Goal: Task Accomplishment & Management: Complete application form

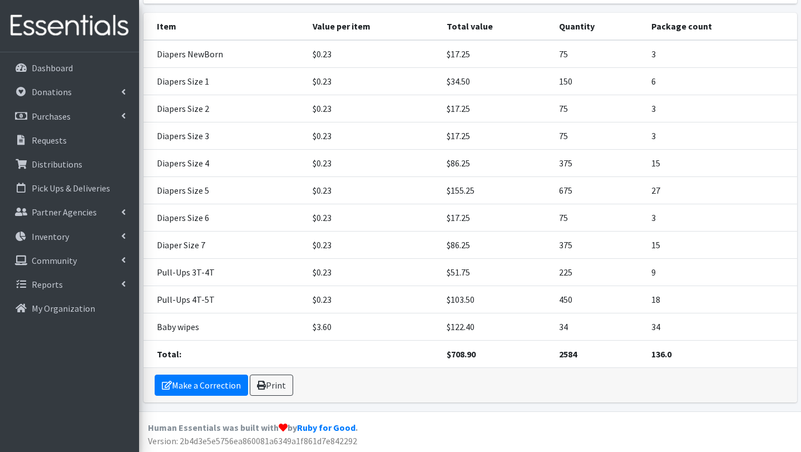
scroll to position [270, 0]
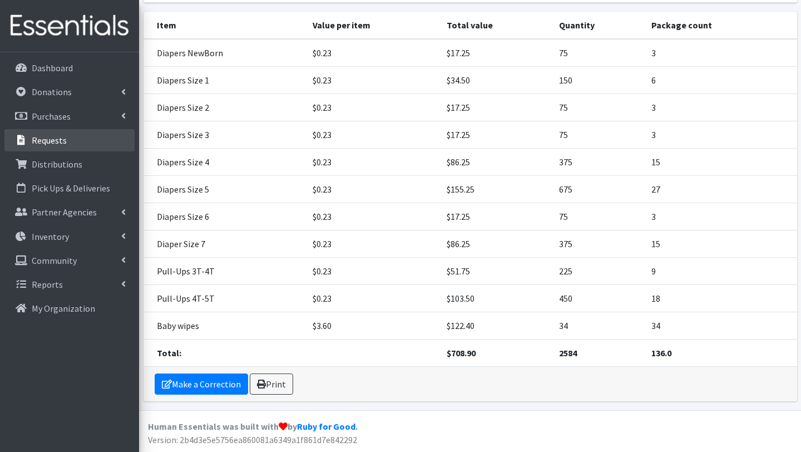
click at [55, 141] on p "Requests" at bounding box center [49, 140] width 35 height 11
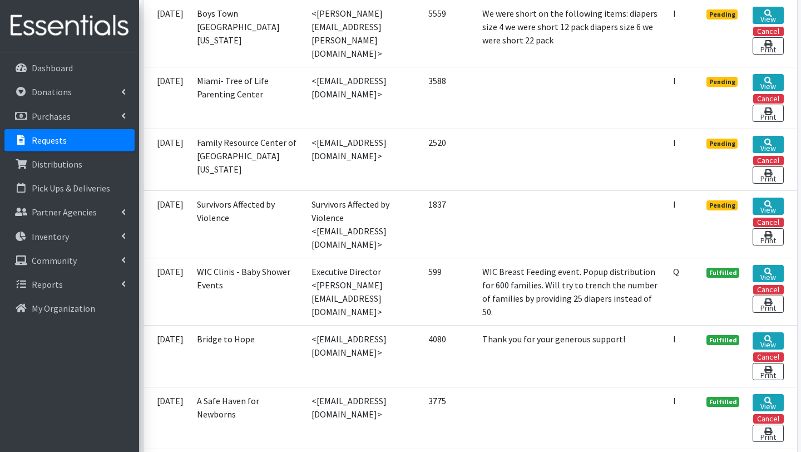
scroll to position [422, 0]
click at [775, 206] on link "View" at bounding box center [767, 205] width 31 height 17
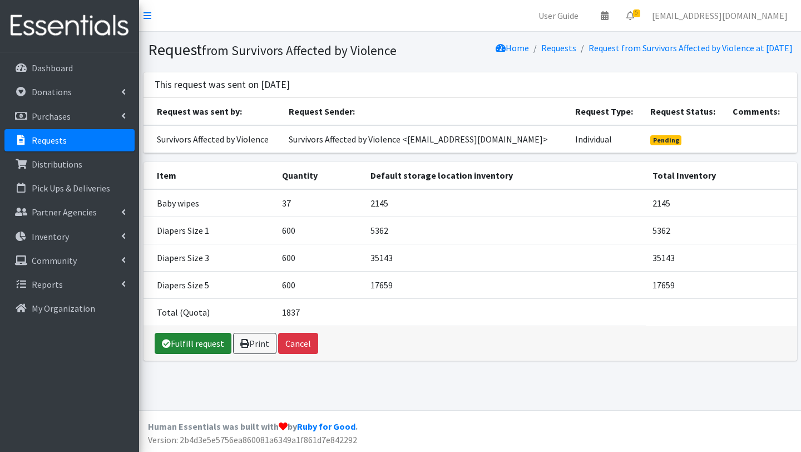
click at [217, 354] on link "Fulfill request" at bounding box center [193, 343] width 77 height 21
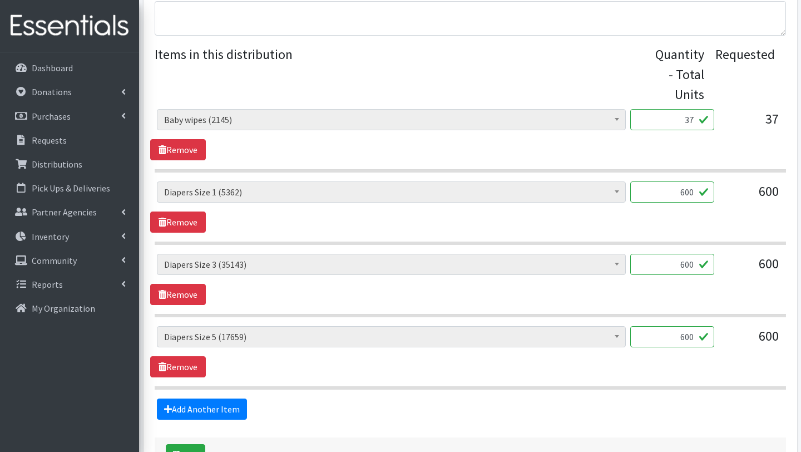
scroll to position [438, 0]
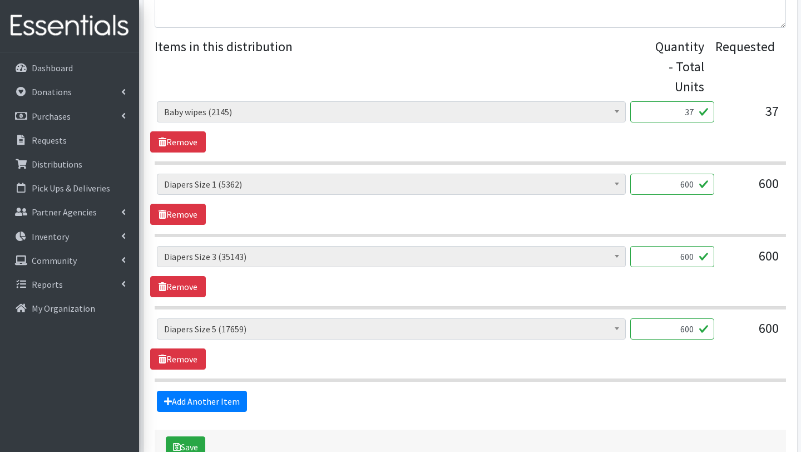
click at [694, 112] on input "37" at bounding box center [672, 111] width 84 height 21
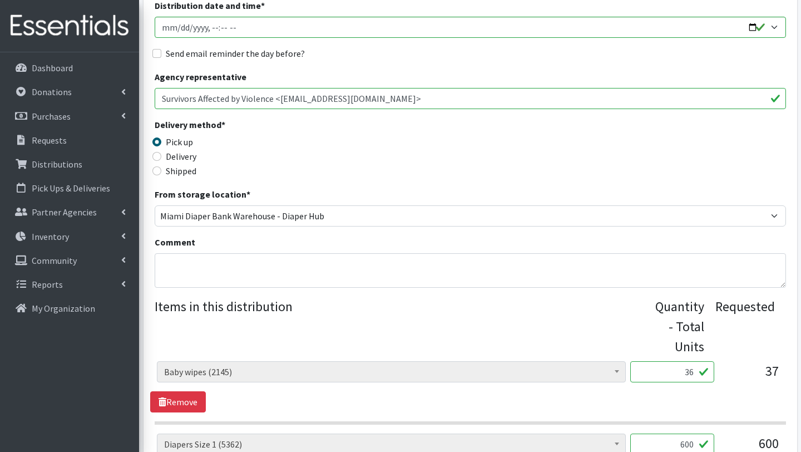
scroll to position [165, 0]
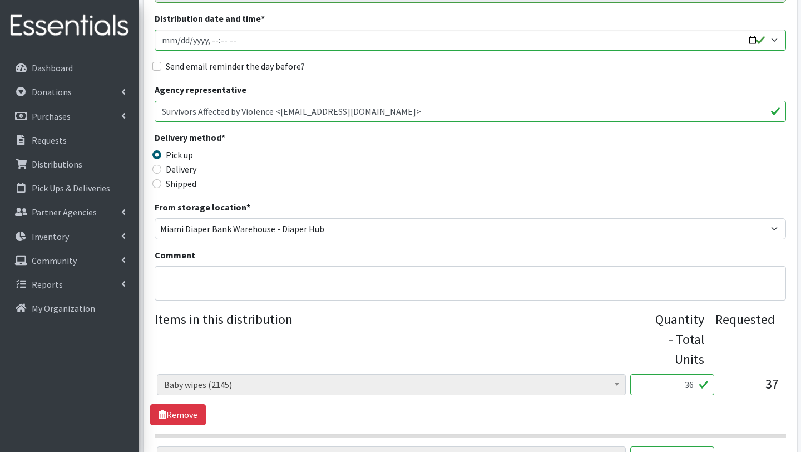
type input "36"
click at [342, 277] on textarea "Comment" at bounding box center [470, 283] width 631 height 34
click at [260, 282] on textarea "THIS ORDER IS SERVING 36 CHILDREN. OTHER BABY ESSENTIALS: 36 BABY SOAPS 36 BABY…" at bounding box center [470, 283] width 631 height 34
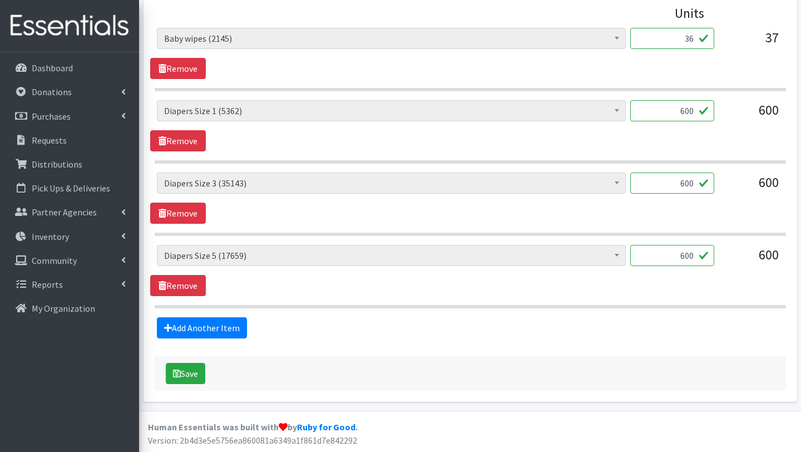
scroll to position [511, 0]
type textarea "THIS ORDER IS SERVING 36 CHILDREN. OTHER BABY ESSENTIALS: 108 36 BABY SOAPS 36 …"
click at [187, 375] on button "Save" at bounding box center [185, 373] width 39 height 21
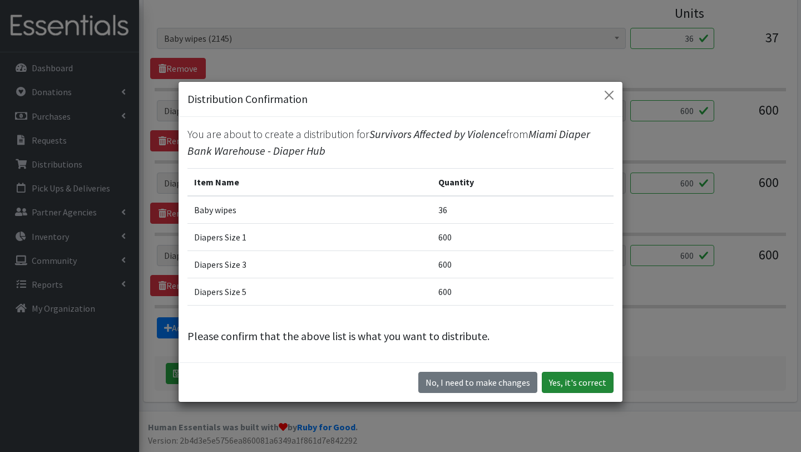
click at [576, 380] on button "Yes, it's correct" at bounding box center [578, 381] width 72 height 21
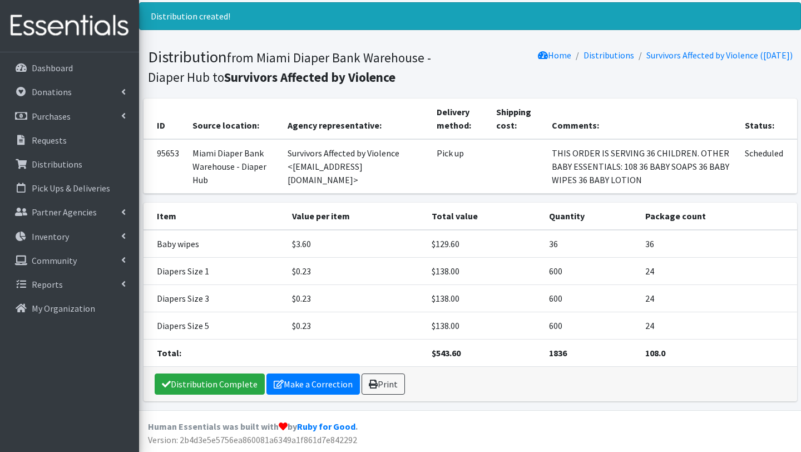
scroll to position [80, 0]
click at [383, 383] on link "Print" at bounding box center [382, 383] width 43 height 21
click at [61, 139] on p "Requests" at bounding box center [49, 140] width 35 height 11
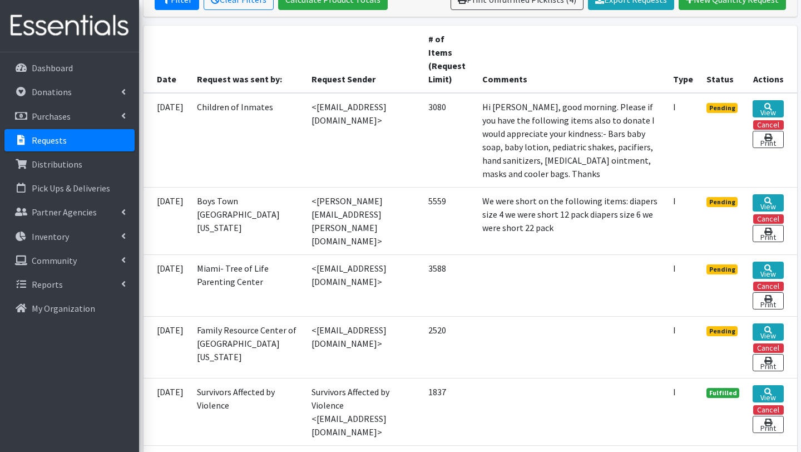
scroll to position [247, 0]
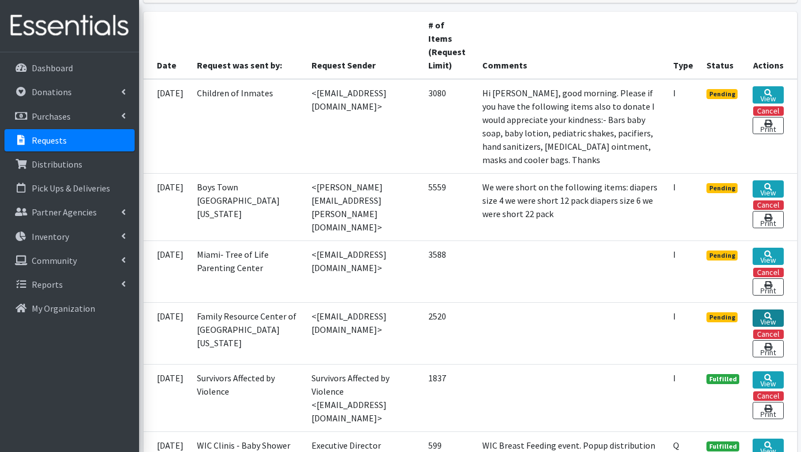
click at [760, 313] on link "View" at bounding box center [767, 317] width 31 height 17
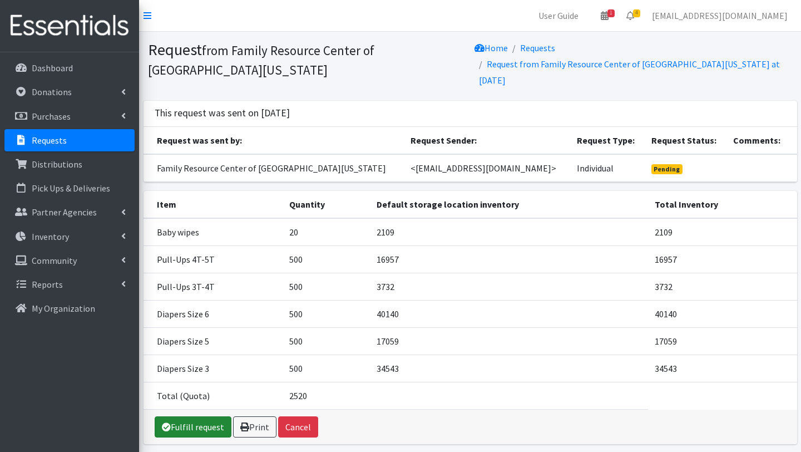
click at [205, 416] on link "Fulfill request" at bounding box center [193, 426] width 77 height 21
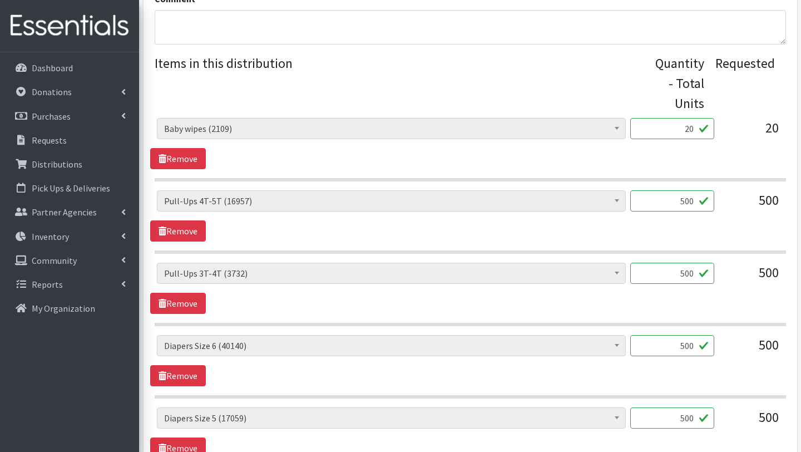
scroll to position [422, 0]
click at [693, 126] on input "20" at bounding box center [672, 127] width 84 height 21
type input "2"
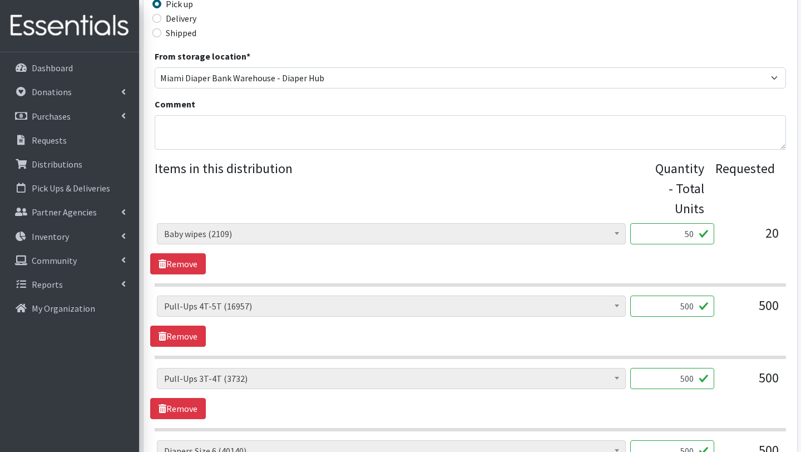
scroll to position [314, 0]
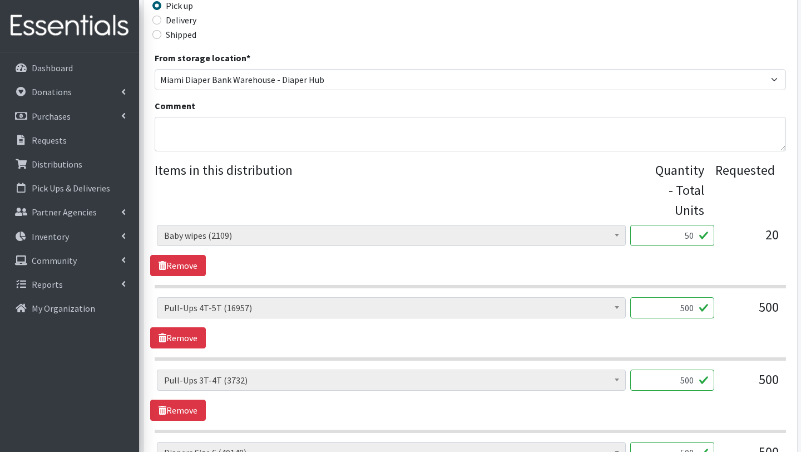
type input "50"
click at [209, 126] on textarea "Comment" at bounding box center [470, 134] width 631 height 34
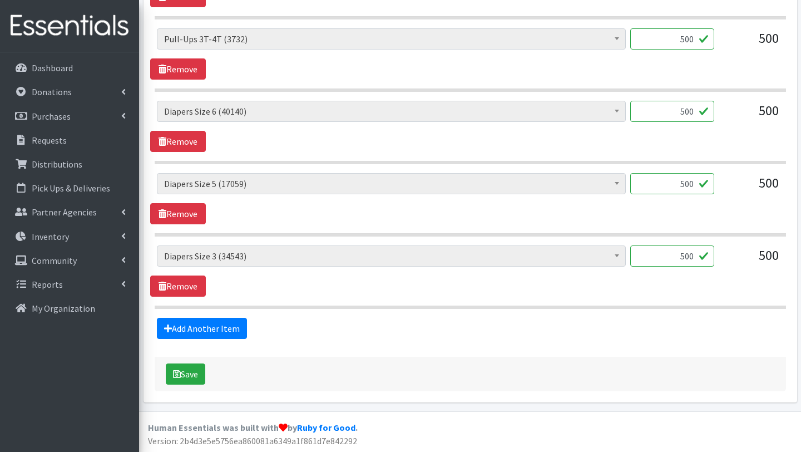
scroll to position [656, 0]
type textarea "WITH THIS ORDER YOU ARE SERVING 50 CHILDREN. OTHER BABY ESSENTIALS: 5 BACK PACK…"
click at [191, 374] on button "Save" at bounding box center [185, 373] width 39 height 21
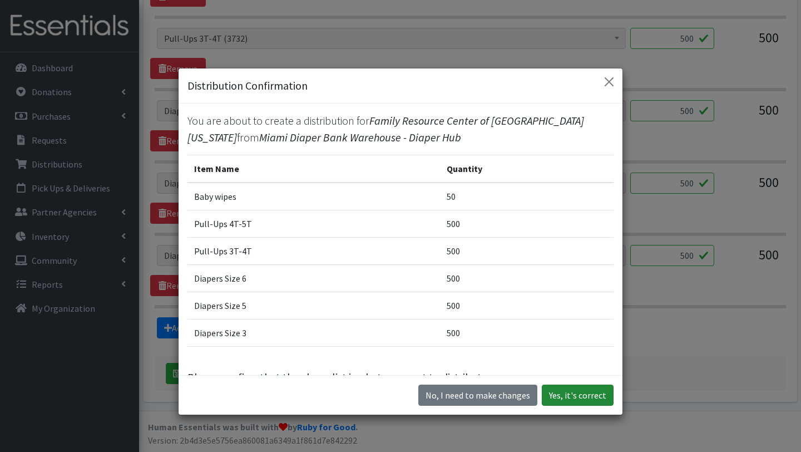
click at [583, 397] on button "Yes, it's correct" at bounding box center [578, 394] width 72 height 21
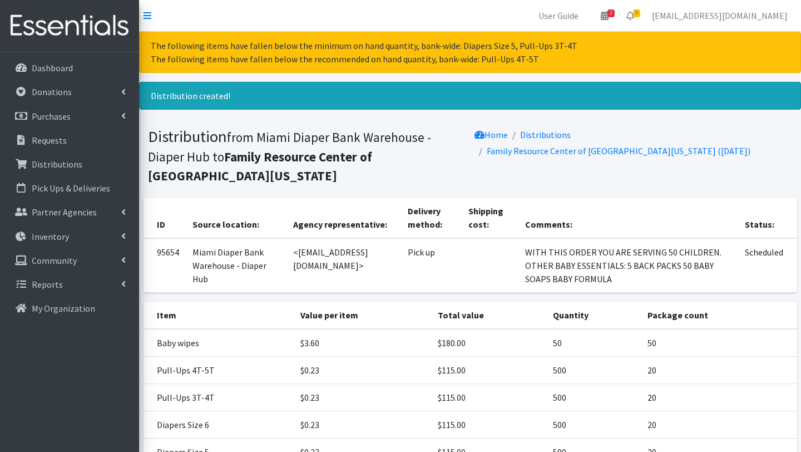
scroll to position [134, 0]
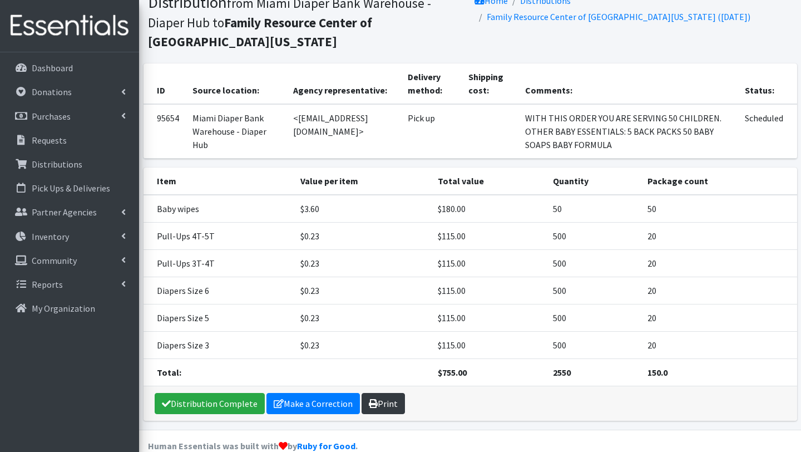
click at [383, 393] on link "Print" at bounding box center [382, 403] width 43 height 21
click at [67, 140] on link "Requests" at bounding box center [69, 140] width 130 height 22
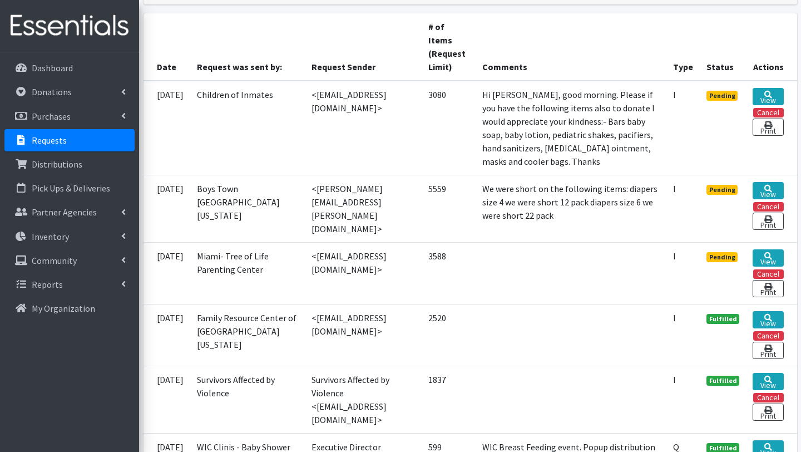
scroll to position [246, 0]
click at [766, 251] on icon at bounding box center [768, 255] width 8 height 8
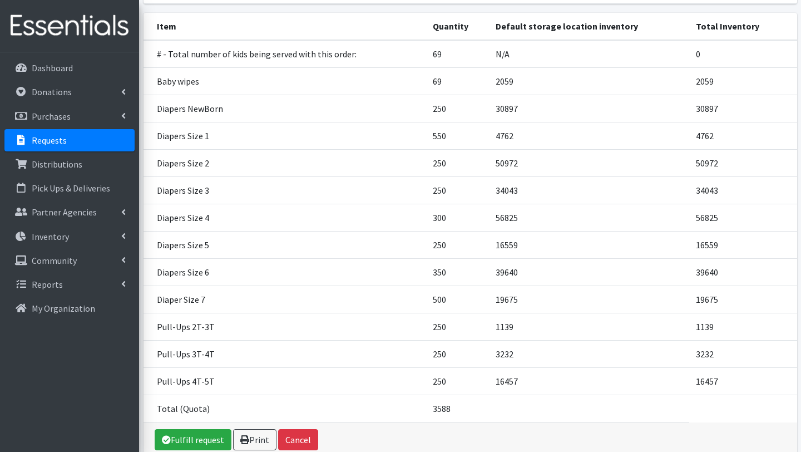
scroll to position [217, 0]
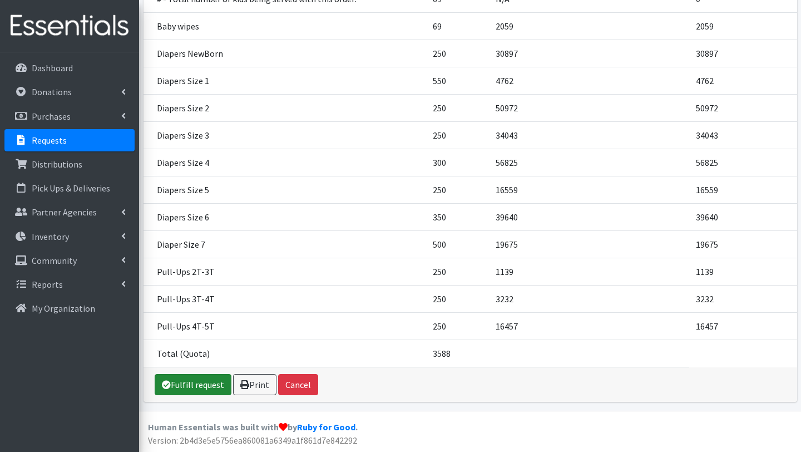
click at [215, 383] on link "Fulfill request" at bounding box center [193, 384] width 77 height 21
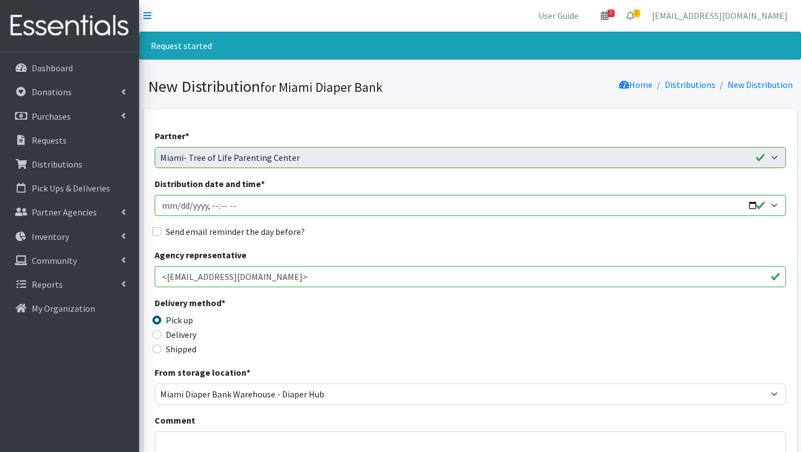
scroll to position [69, 0]
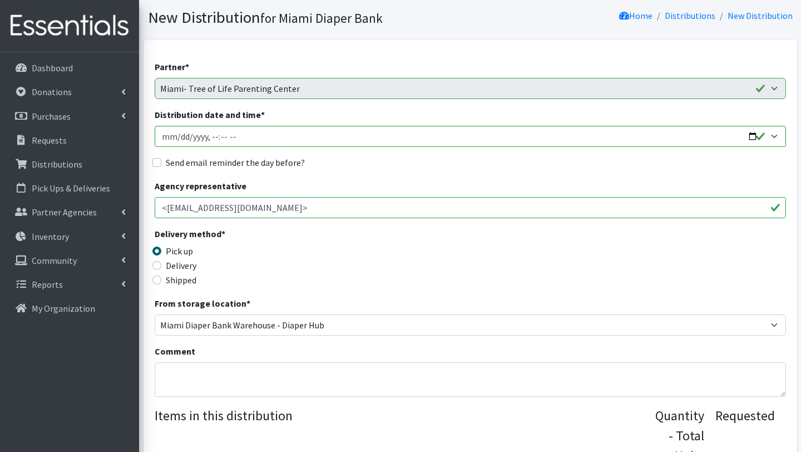
click at [230, 354] on div "Comment" at bounding box center [470, 370] width 631 height 52
click at [232, 370] on textarea "Comment" at bounding box center [470, 379] width 631 height 34
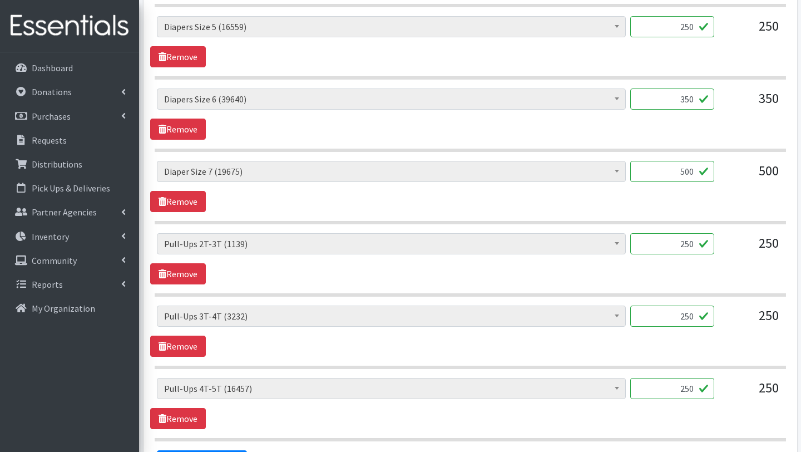
scroll to position [1162, 0]
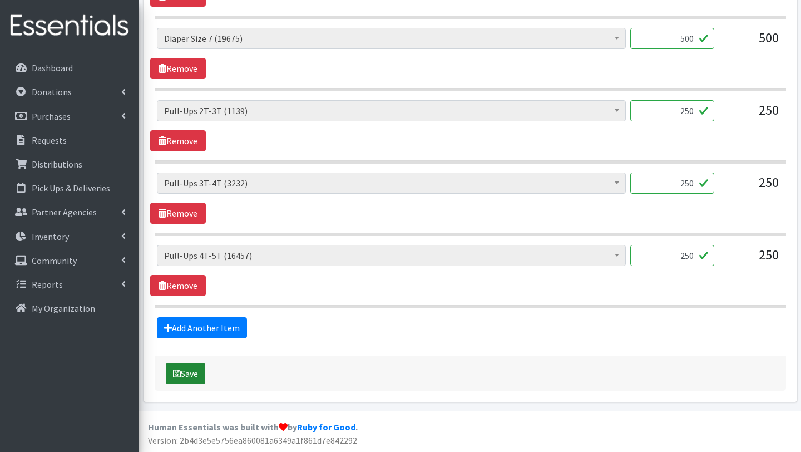
type textarea "WITH HIS ORDER YOU ARE SERVING 69 CHILDREN"
click at [194, 375] on button "Save" at bounding box center [185, 373] width 39 height 21
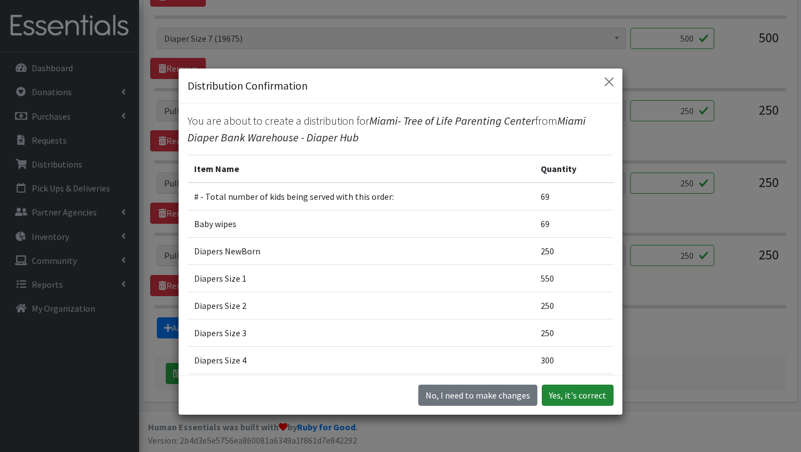
click at [569, 398] on button "Yes, it's correct" at bounding box center [578, 394] width 72 height 21
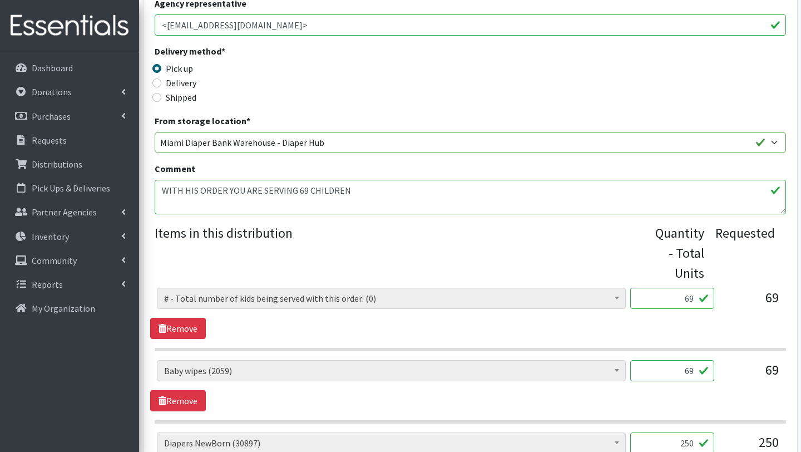
scroll to position [264, 0]
click at [194, 327] on link "Remove" at bounding box center [178, 328] width 56 height 21
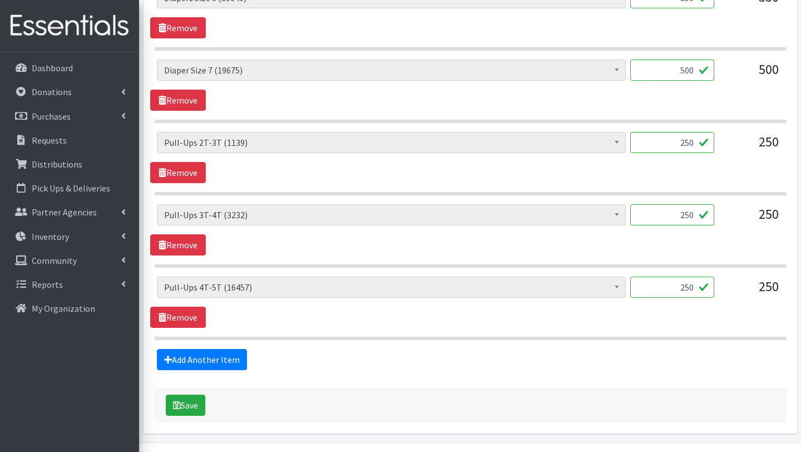
scroll to position [1081, 0]
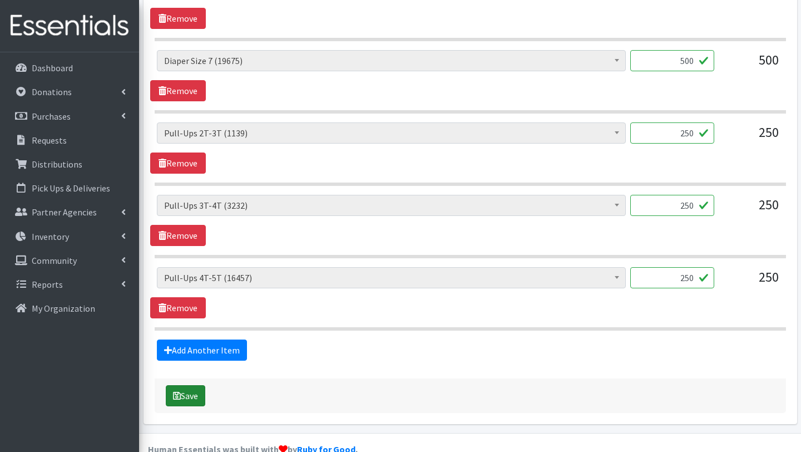
click at [188, 397] on button "Save" at bounding box center [185, 395] width 39 height 21
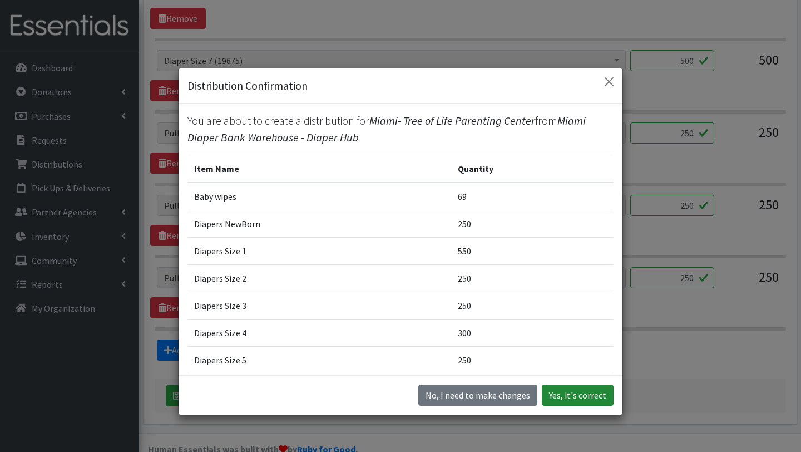
click at [576, 395] on button "Yes, it's correct" at bounding box center [578, 394] width 72 height 21
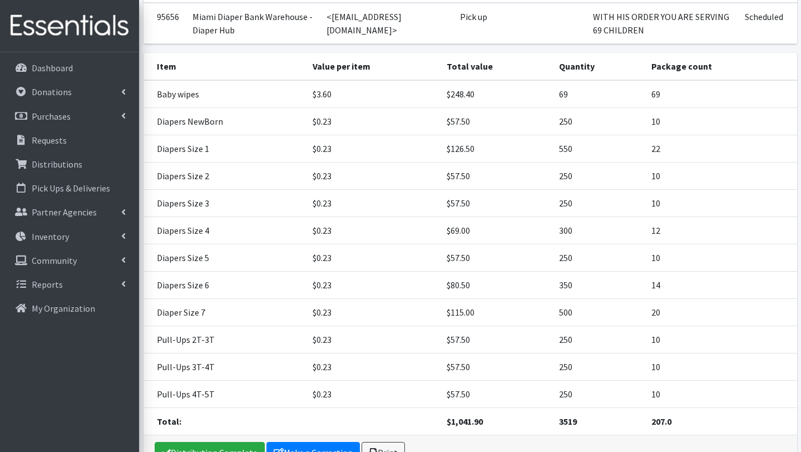
scroll to position [284, 0]
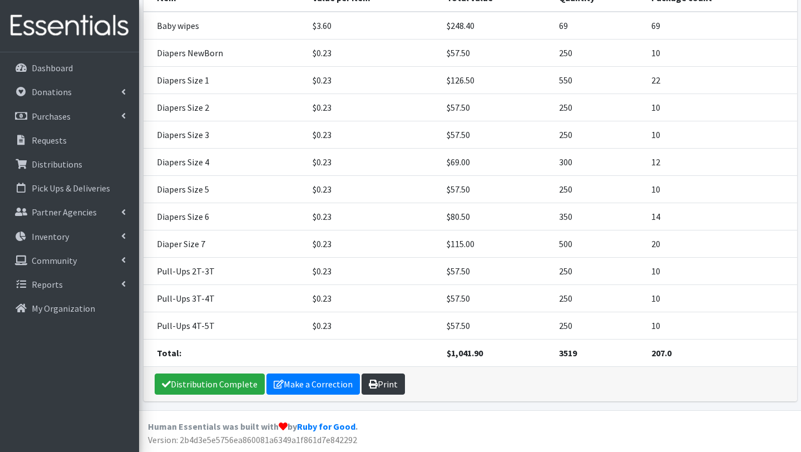
click at [382, 383] on link "Print" at bounding box center [382, 383] width 43 height 21
click at [56, 143] on p "Requests" at bounding box center [49, 140] width 35 height 11
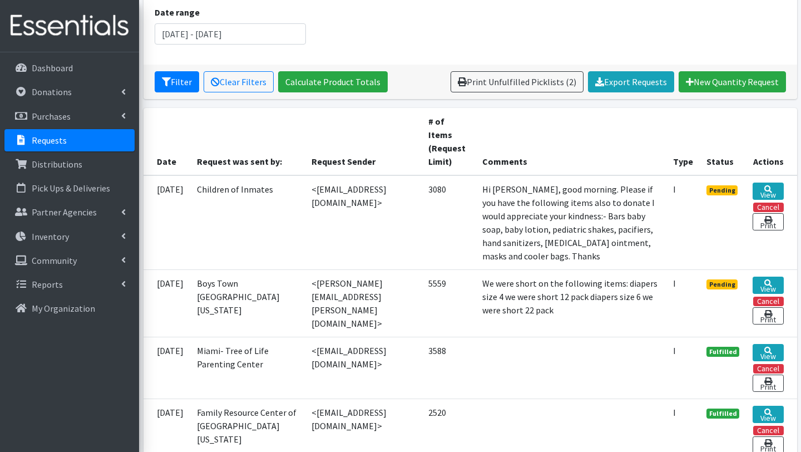
scroll to position [149, 0]
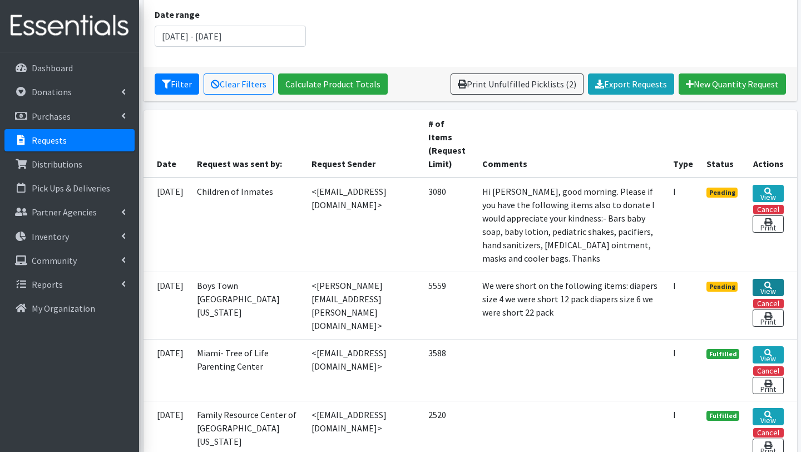
click at [770, 288] on link "View" at bounding box center [767, 287] width 31 height 17
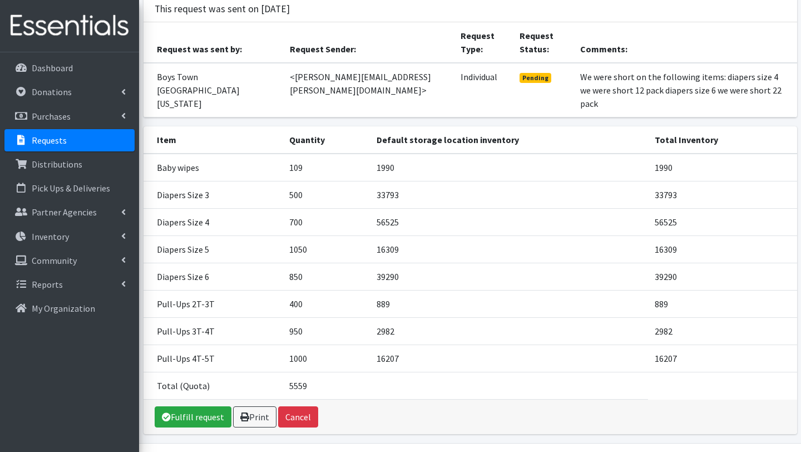
scroll to position [92, 0]
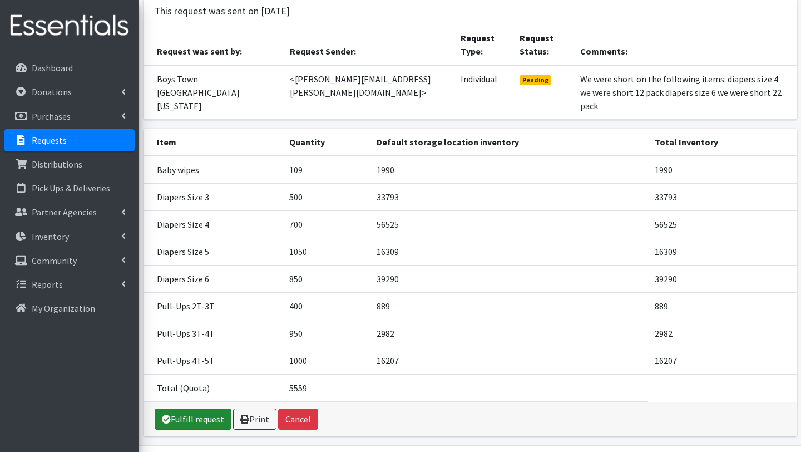
click at [210, 408] on link "Fulfill request" at bounding box center [193, 418] width 77 height 21
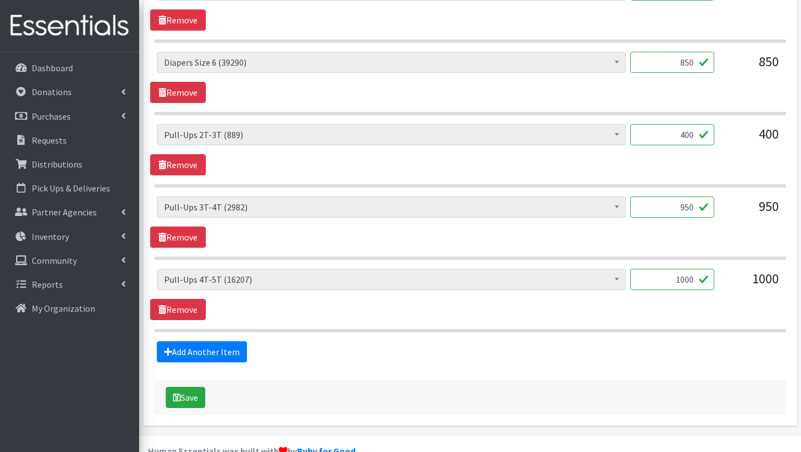
scroll to position [800, 0]
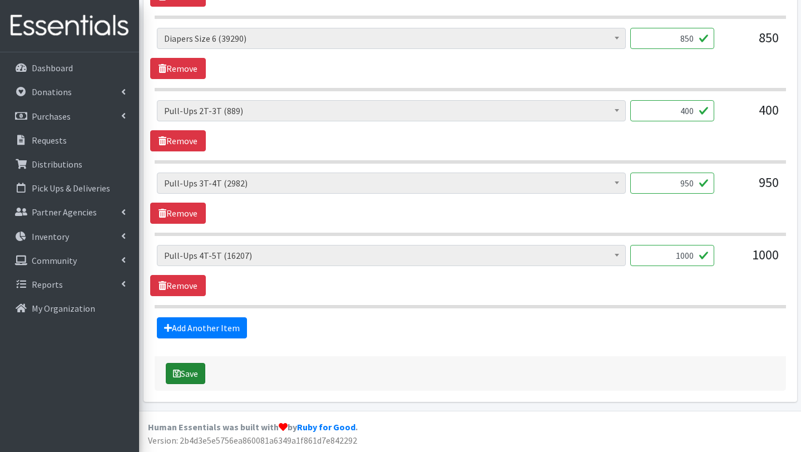
click at [195, 374] on button "Save" at bounding box center [185, 373] width 39 height 21
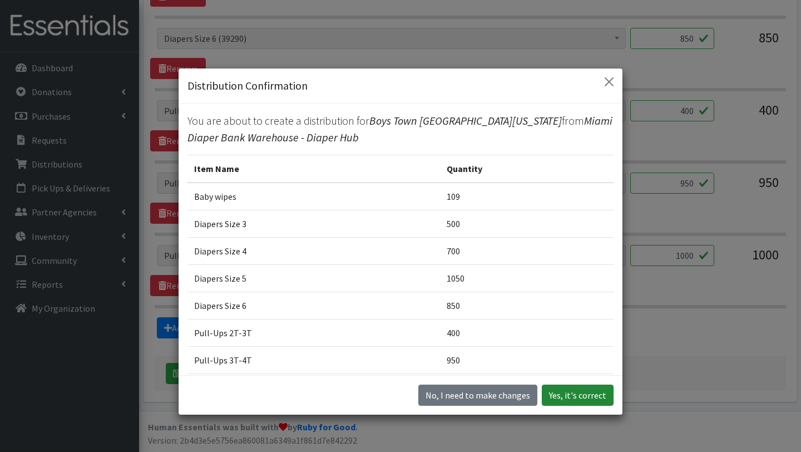
click at [578, 396] on button "Yes, it's correct" at bounding box center [578, 394] width 72 height 21
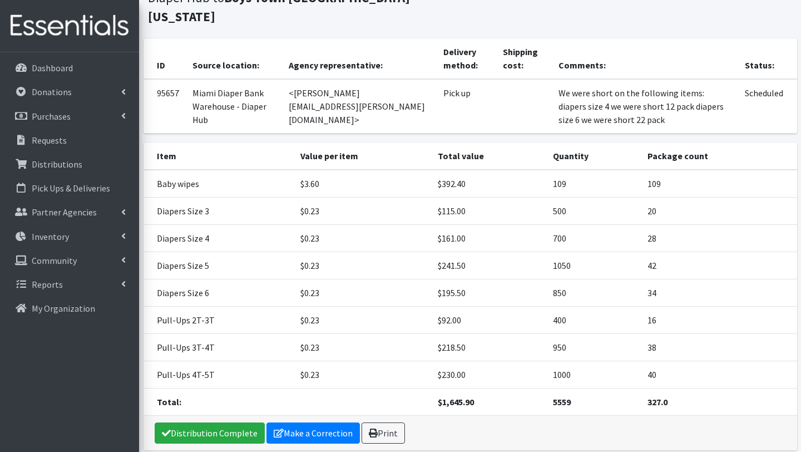
scroll to position [189, 0]
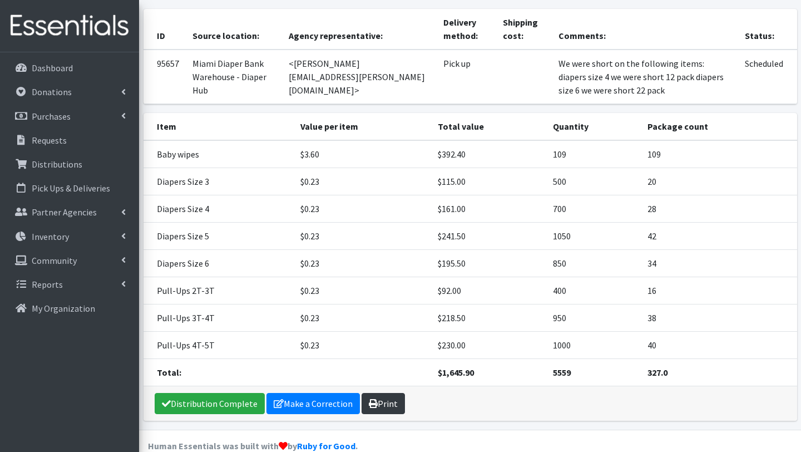
click at [391, 393] on link "Print" at bounding box center [382, 403] width 43 height 21
click at [76, 135] on link "Requests" at bounding box center [69, 140] width 130 height 22
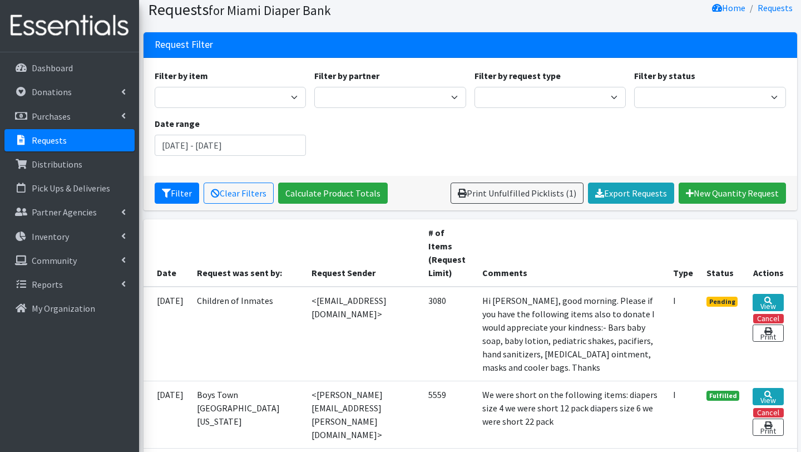
scroll to position [44, 0]
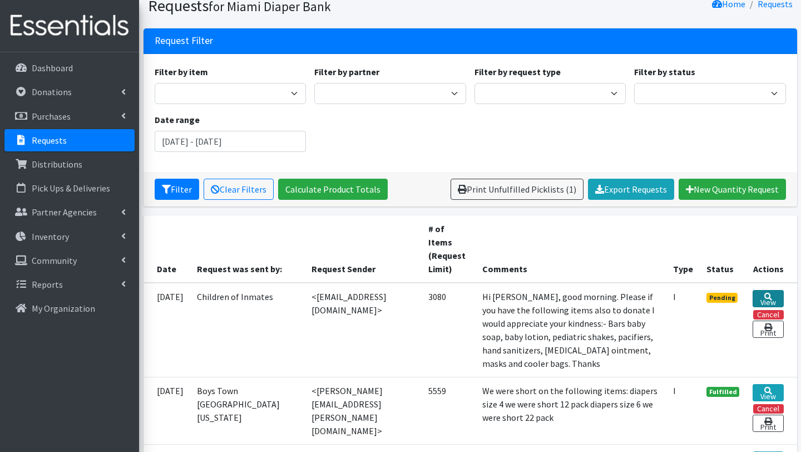
click at [772, 290] on link "View" at bounding box center [767, 298] width 31 height 17
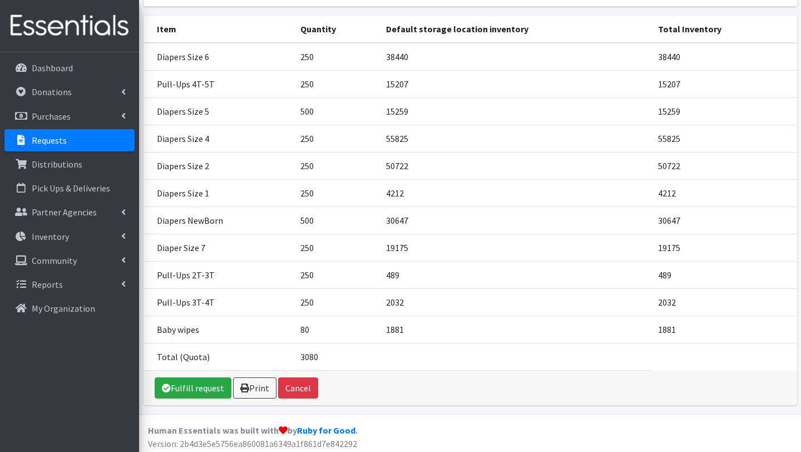
scroll to position [199, 0]
click at [216, 391] on link "Fulfill request" at bounding box center [193, 388] width 77 height 21
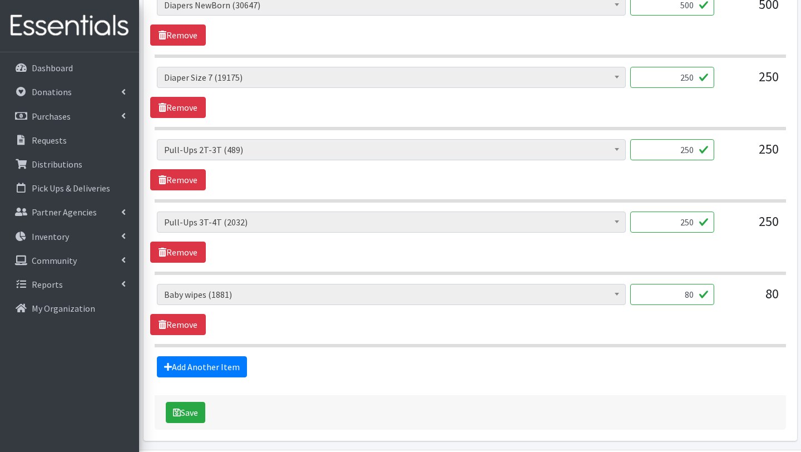
scroll to position [1017, 0]
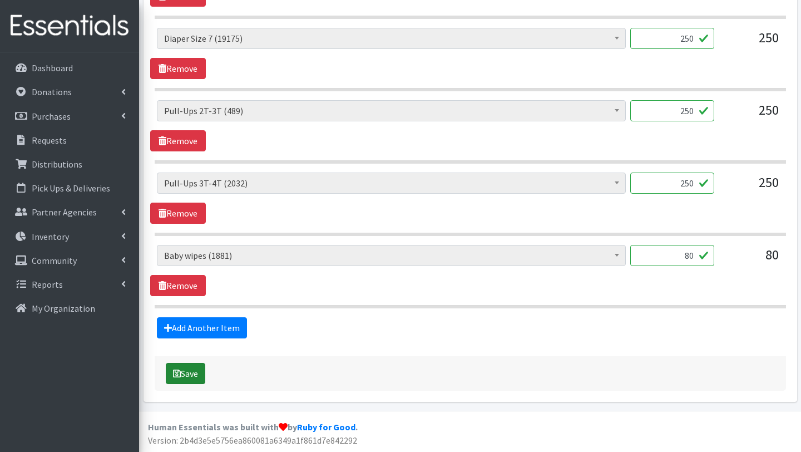
click at [199, 374] on button "Save" at bounding box center [185, 373] width 39 height 21
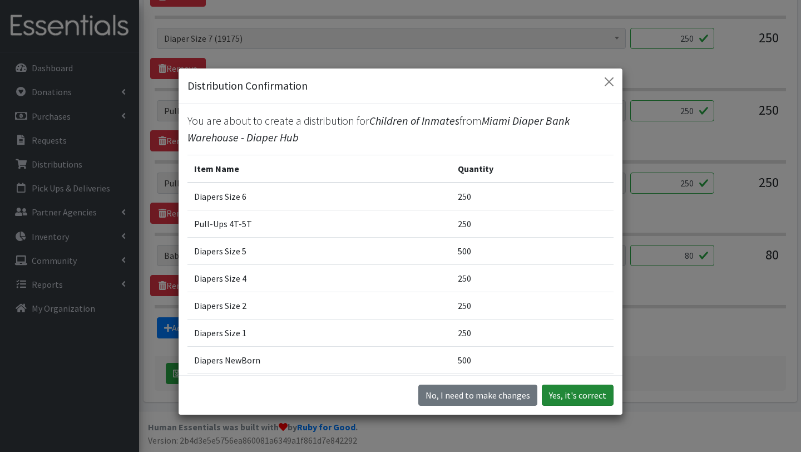
click at [574, 391] on button "Yes, it's correct" at bounding box center [578, 394] width 72 height 21
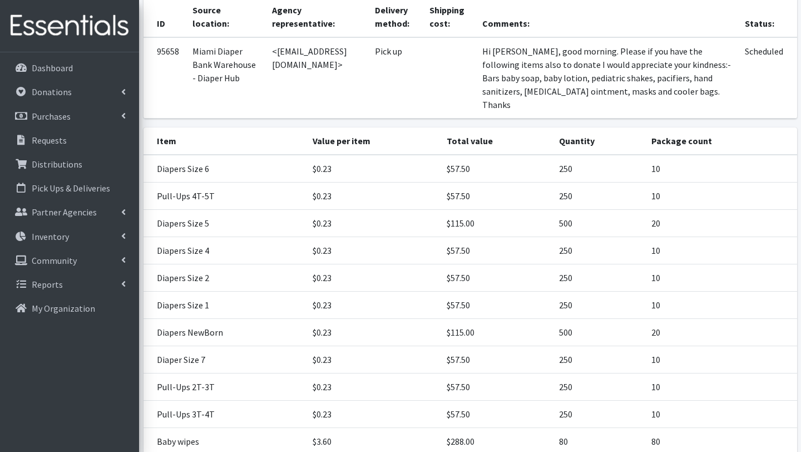
scroll to position [297, 0]
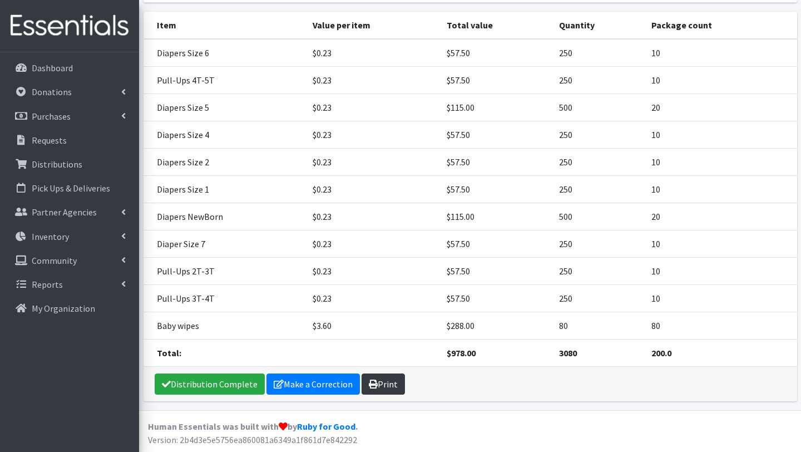
click at [389, 385] on link "Print" at bounding box center [382, 383] width 43 height 21
